Goal: Task Accomplishment & Management: Manage account settings

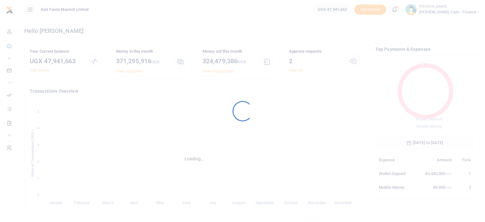
scroll to position [84, 94]
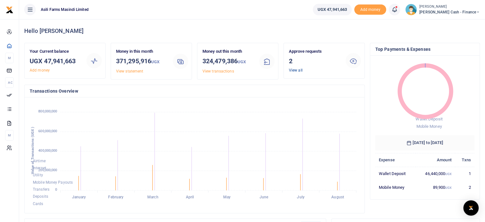
click at [295, 69] on link "View all" at bounding box center [296, 70] width 14 height 4
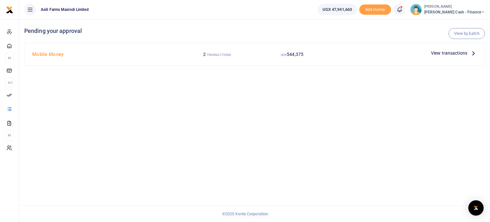
click at [43, 53] on h4 "Mobile Money" at bounding box center [104, 54] width 145 height 7
click at [447, 55] on span "View transactions" at bounding box center [449, 52] width 36 height 7
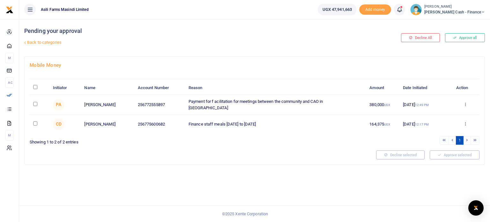
click at [36, 102] on input "checkbox" at bounding box center [35, 104] width 4 height 4
click at [34, 103] on input "checkbox" at bounding box center [35, 104] width 4 height 4
click at [36, 102] on input "checkbox" at bounding box center [35, 104] width 4 height 4
checkbox input "true"
click at [464, 103] on icon at bounding box center [465, 104] width 4 height 4
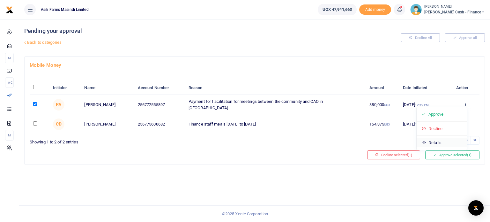
click at [441, 142] on link "Details" at bounding box center [441, 142] width 50 height 9
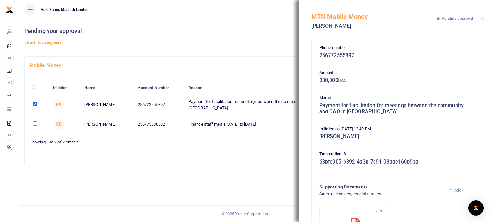
scroll to position [54, 0]
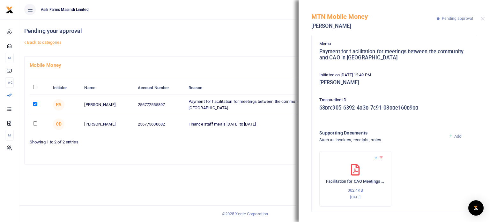
click at [374, 157] on icon at bounding box center [376, 157] width 4 height 4
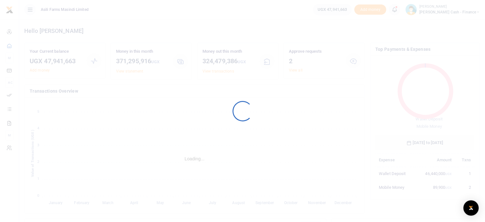
scroll to position [5, 5]
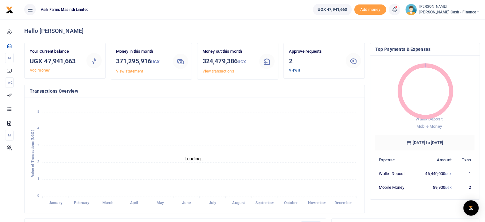
click at [295, 70] on link "View all" at bounding box center [296, 70] width 14 height 4
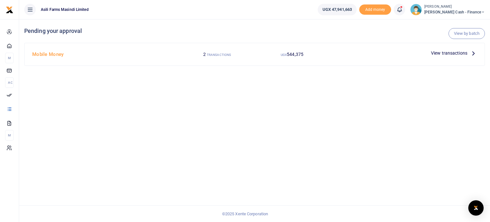
click at [449, 52] on span "View transactions" at bounding box center [449, 52] width 36 height 7
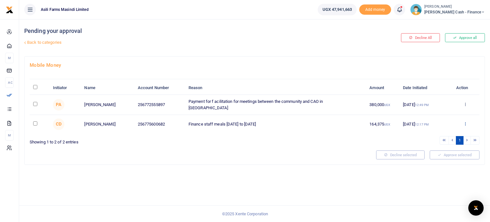
click at [464, 121] on icon at bounding box center [465, 123] width 4 height 4
click at [437, 160] on link "Details" at bounding box center [441, 161] width 50 height 9
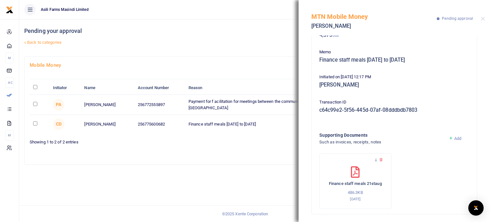
scroll to position [73, 0]
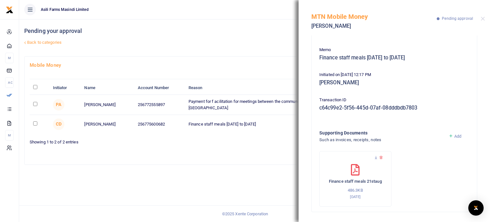
click at [352, 158] on div at bounding box center [355, 160] width 59 height 6
click at [367, 159] on div at bounding box center [355, 160] width 59 height 6
click at [375, 158] on icon at bounding box center [376, 157] width 4 height 4
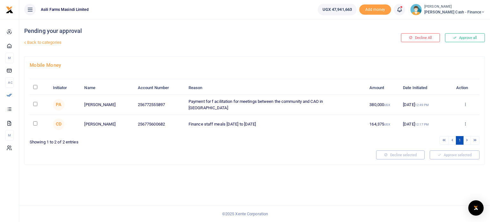
click at [39, 103] on td at bounding box center [39, 105] width 19 height 20
click at [36, 103] on input "checkbox" at bounding box center [35, 104] width 4 height 4
checkbox input "true"
click at [35, 123] on input "checkbox" at bounding box center [35, 123] width 4 height 4
checkbox input "true"
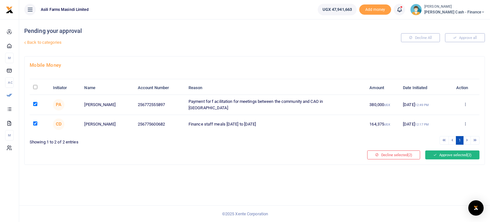
click at [445, 153] on button "Approve selected (2)" at bounding box center [452, 154] width 54 height 9
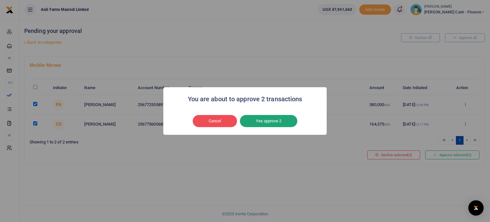
click at [276, 120] on button "Yes approve 2" at bounding box center [268, 121] width 57 height 12
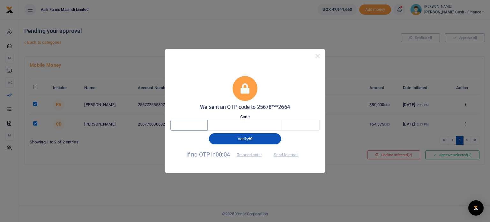
click at [204, 122] on input "text" at bounding box center [188, 125] width 37 height 11
type input "2"
type input "4"
type input "3"
type input "2"
